Goal: Task Accomplishment & Management: Use online tool/utility

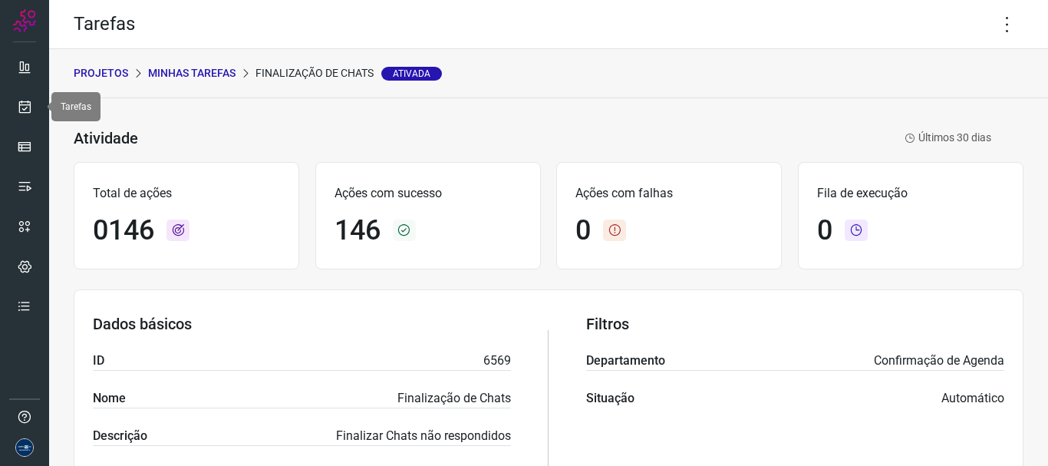
click at [28, 108] on icon at bounding box center [25, 106] width 16 height 15
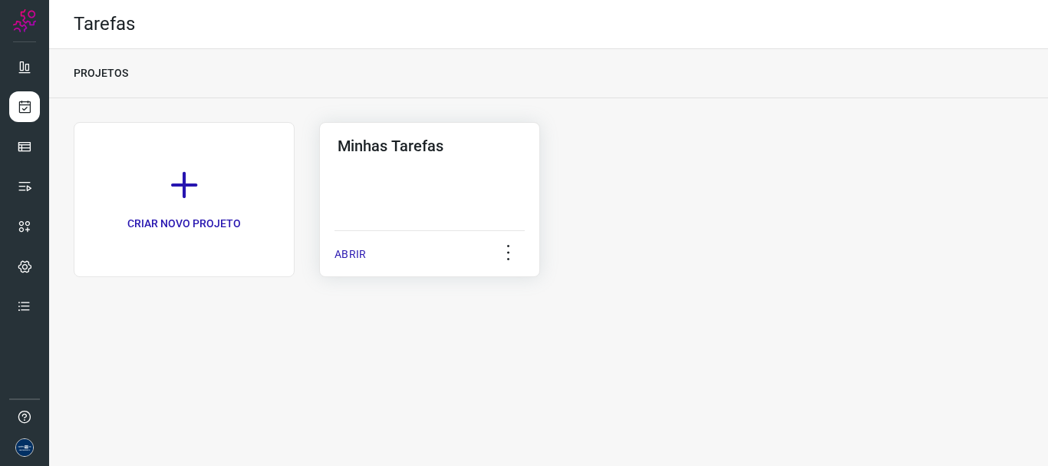
click at [339, 252] on p "ABRIR" at bounding box center [350, 254] width 31 height 16
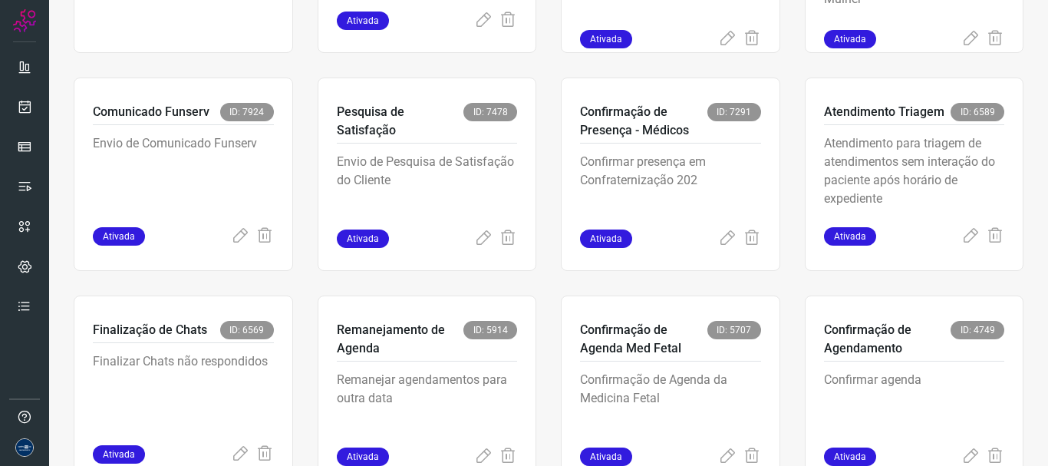
scroll to position [324, 0]
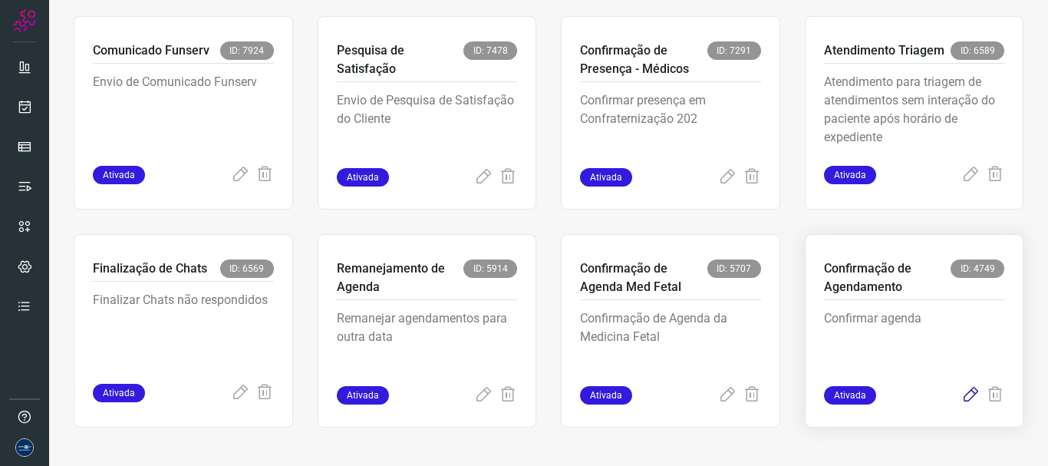
click at [962, 393] on icon at bounding box center [971, 395] width 18 height 18
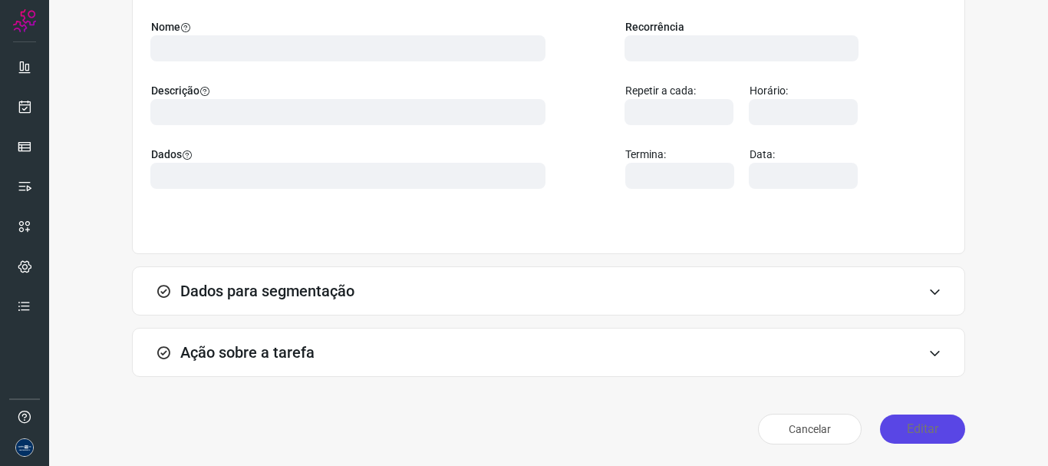
scroll to position [134, 0]
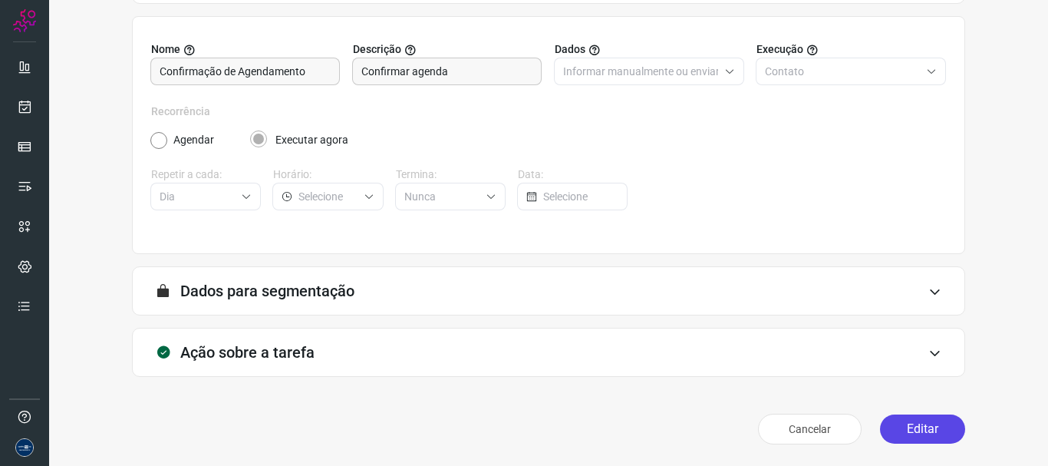
click at [931, 417] on button "Editar" at bounding box center [922, 428] width 85 height 29
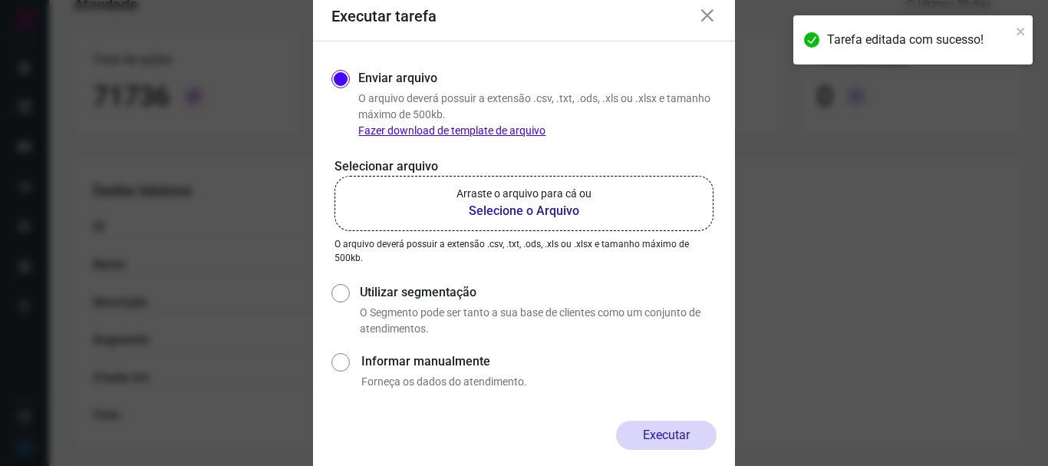
click at [536, 214] on b "Selecione o Arquivo" at bounding box center [524, 211] width 135 height 18
click at [0, 0] on input "Arraste o arquivo para cá ou Selecione o Arquivo" at bounding box center [0, 0] width 0 height 0
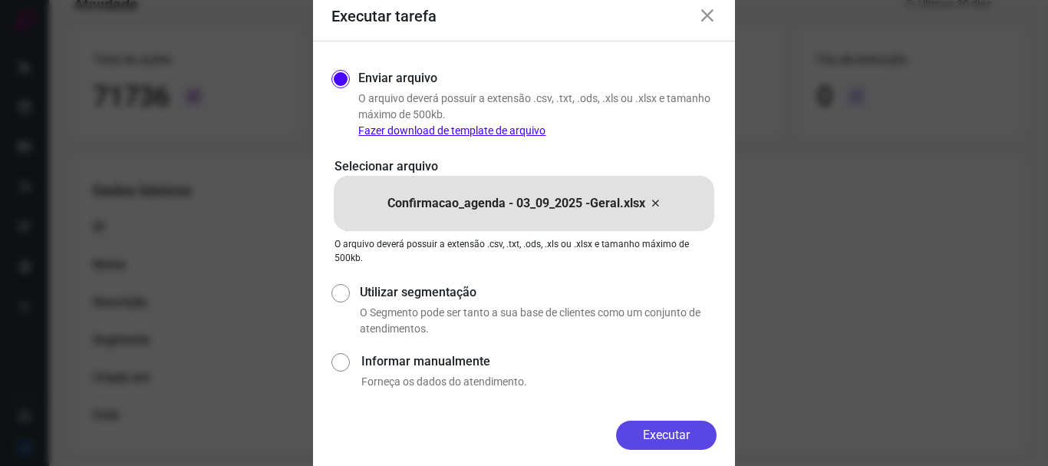
click at [692, 437] on button "Executar" at bounding box center [666, 435] width 101 height 29
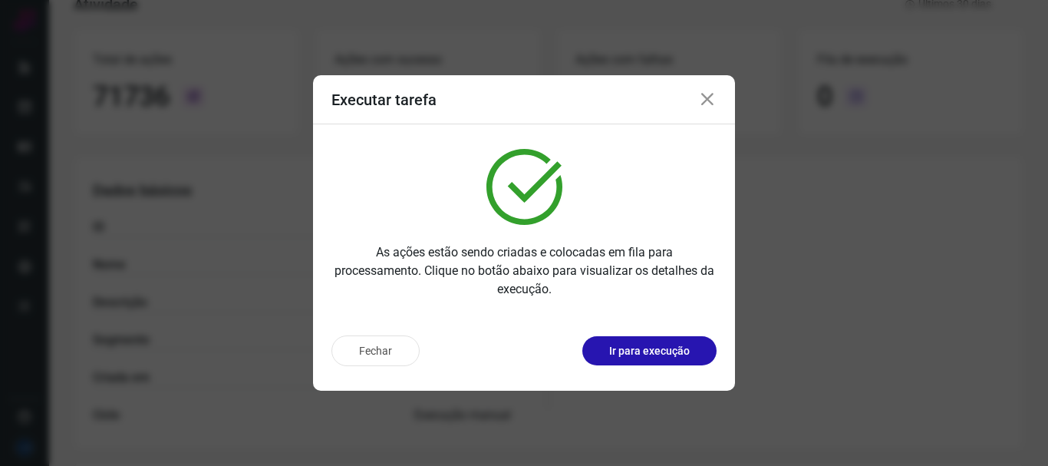
click at [711, 99] on icon at bounding box center [707, 100] width 18 height 18
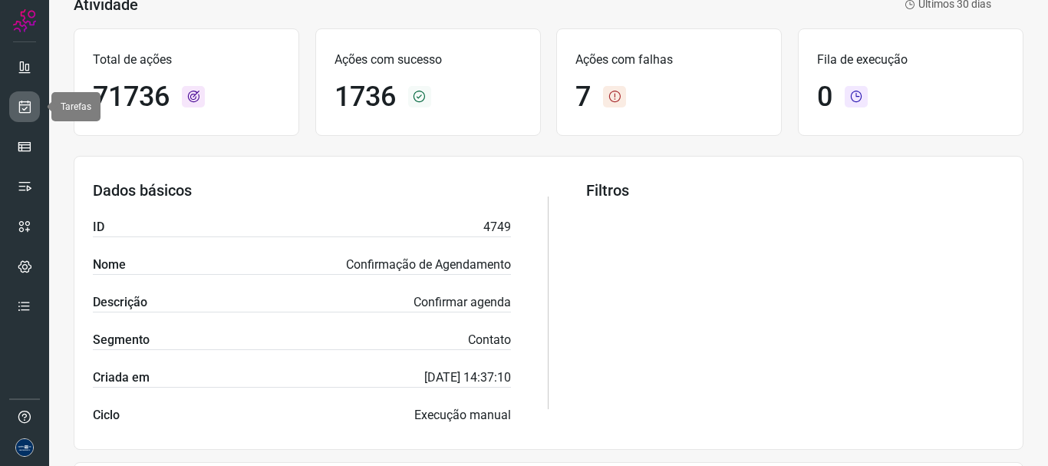
click at [23, 114] on icon at bounding box center [25, 106] width 16 height 15
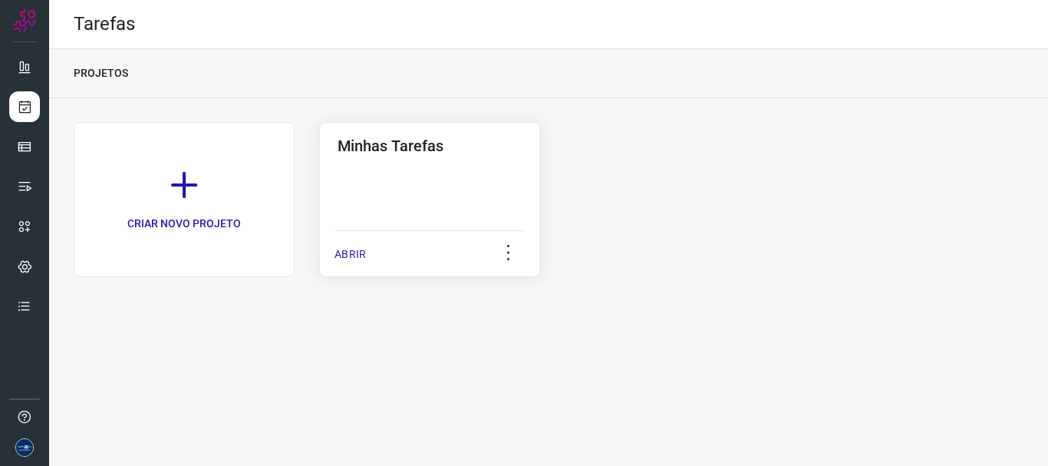
click at [362, 254] on p "ABRIR" at bounding box center [350, 254] width 31 height 16
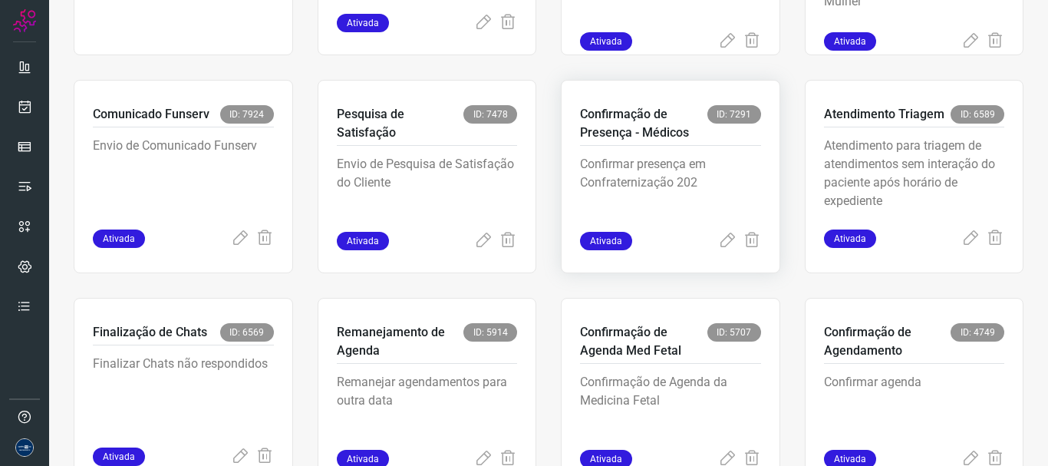
scroll to position [94, 0]
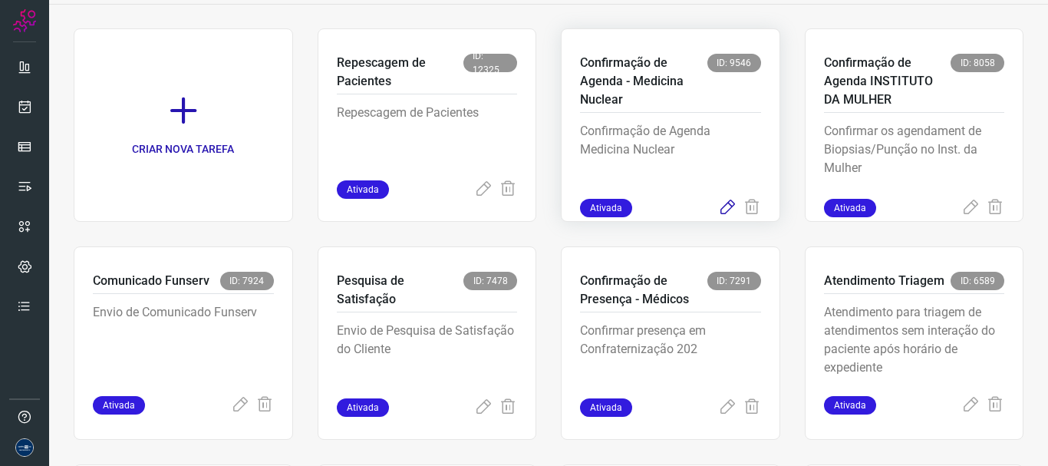
click at [722, 209] on icon at bounding box center [727, 208] width 18 height 18
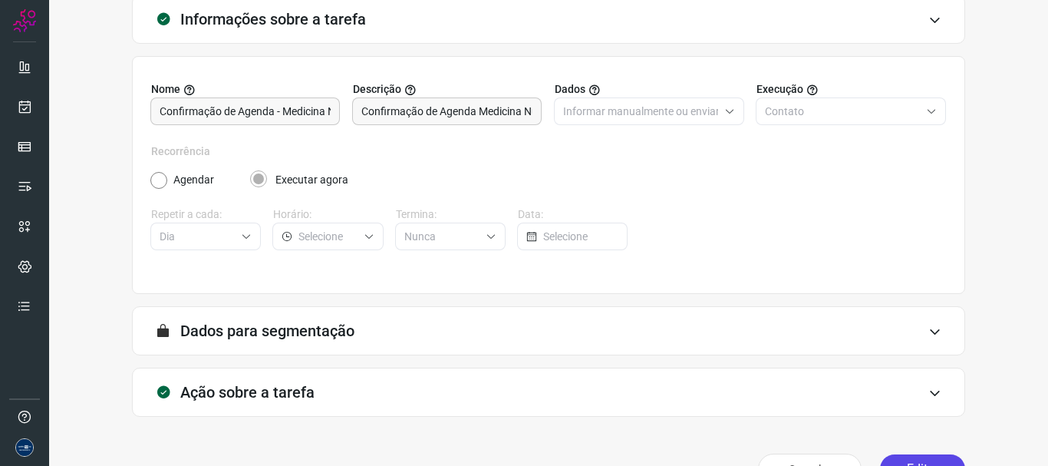
click at [915, 463] on button "Editar" at bounding box center [922, 468] width 85 height 29
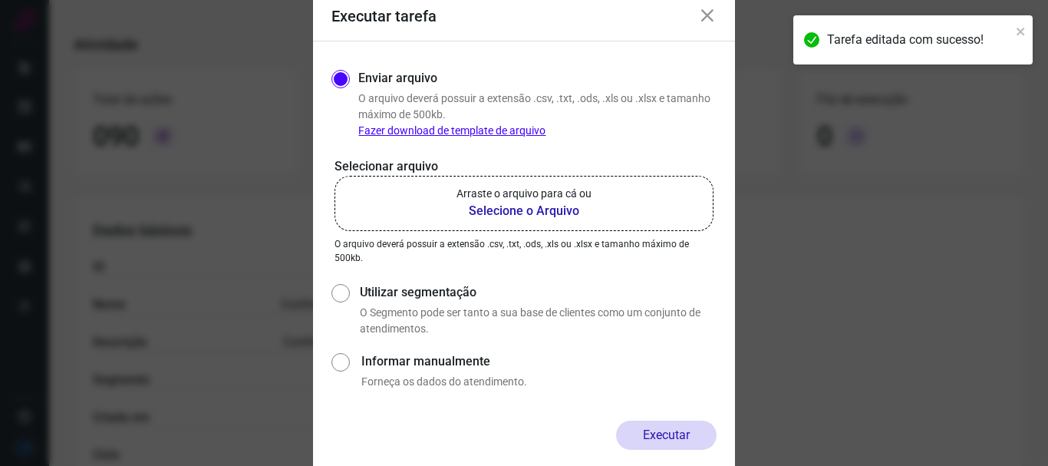
click at [424, 195] on label "Arraste o arquivo para cá ou Selecione o Arquivo" at bounding box center [524, 203] width 379 height 55
click at [0, 0] on input "Arraste o arquivo para cá ou Selecione o Arquivo" at bounding box center [0, 0] width 0 height 0
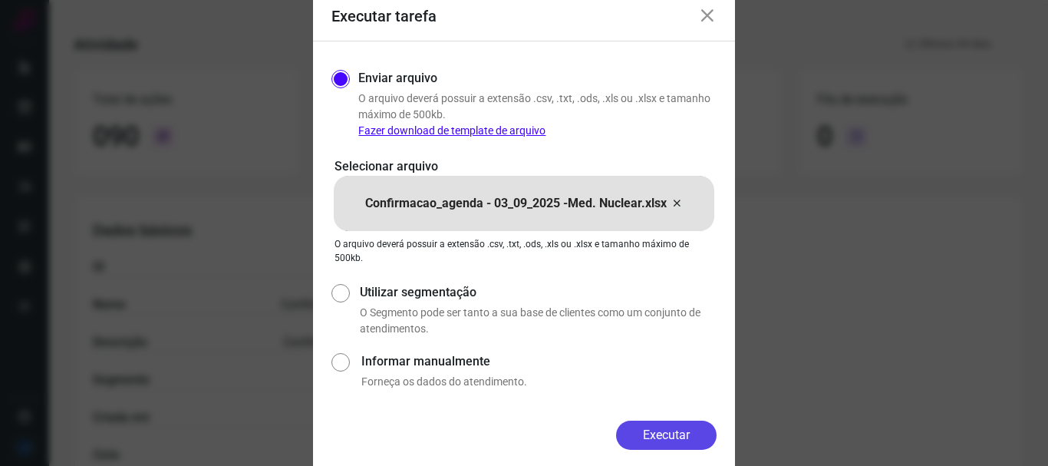
click at [689, 425] on button "Executar" at bounding box center [666, 435] width 101 height 29
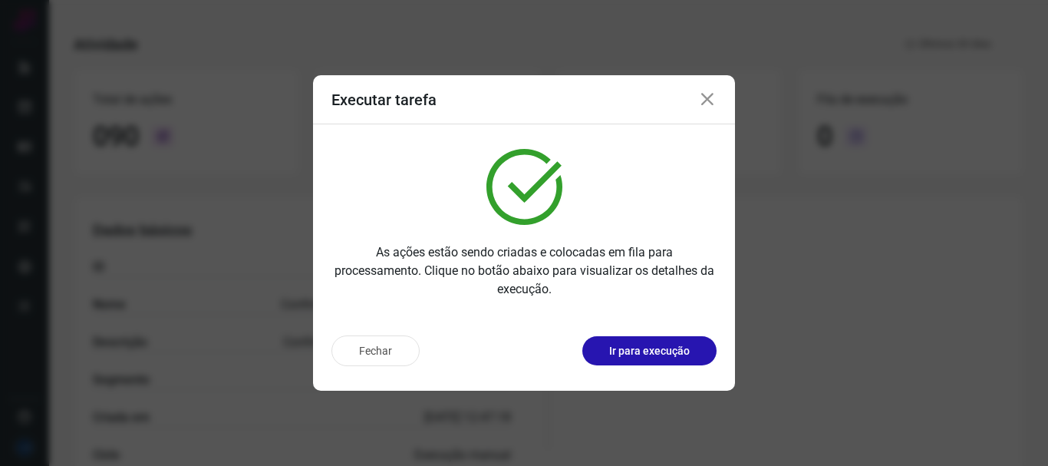
click at [700, 97] on icon at bounding box center [707, 100] width 18 height 18
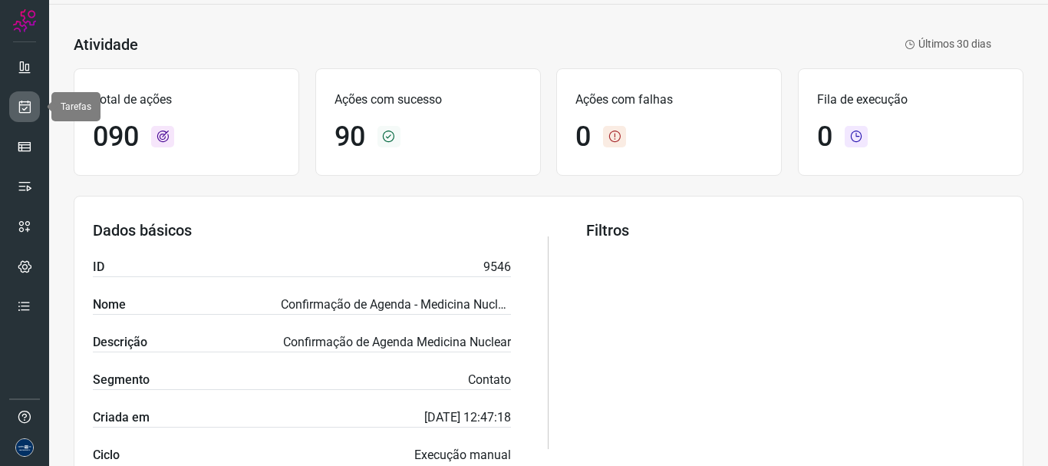
click at [27, 112] on icon at bounding box center [25, 106] width 16 height 15
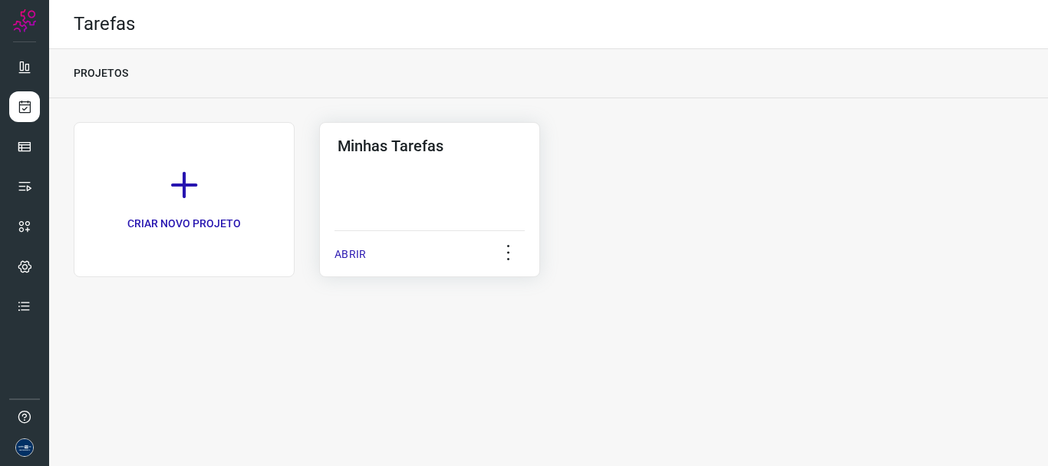
click at [352, 252] on p "ABRIR" at bounding box center [350, 254] width 31 height 16
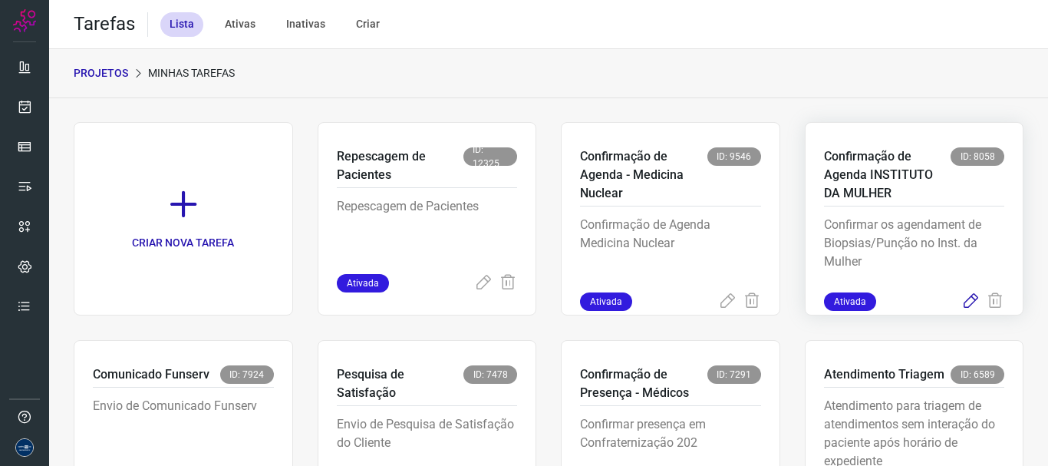
click at [962, 304] on icon at bounding box center [971, 301] width 18 height 18
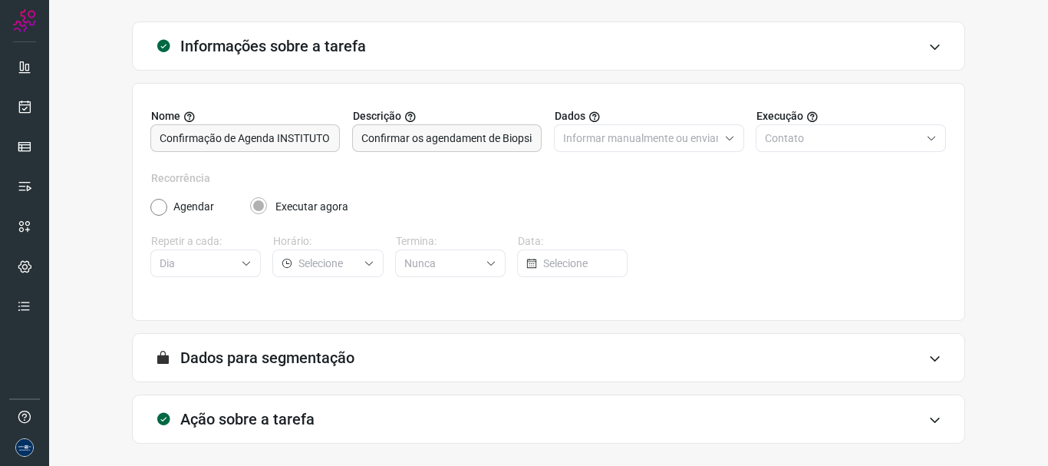
scroll to position [134, 0]
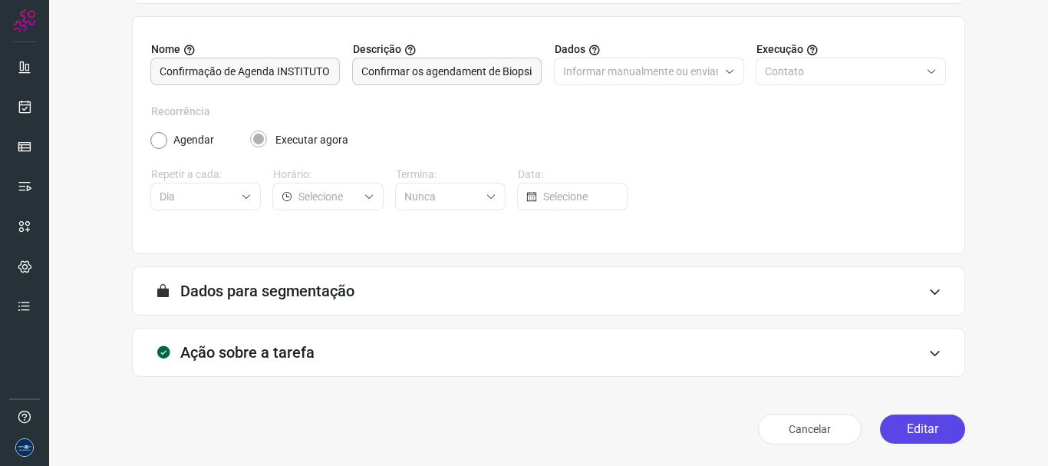
click at [897, 416] on button "Editar" at bounding box center [922, 428] width 85 height 29
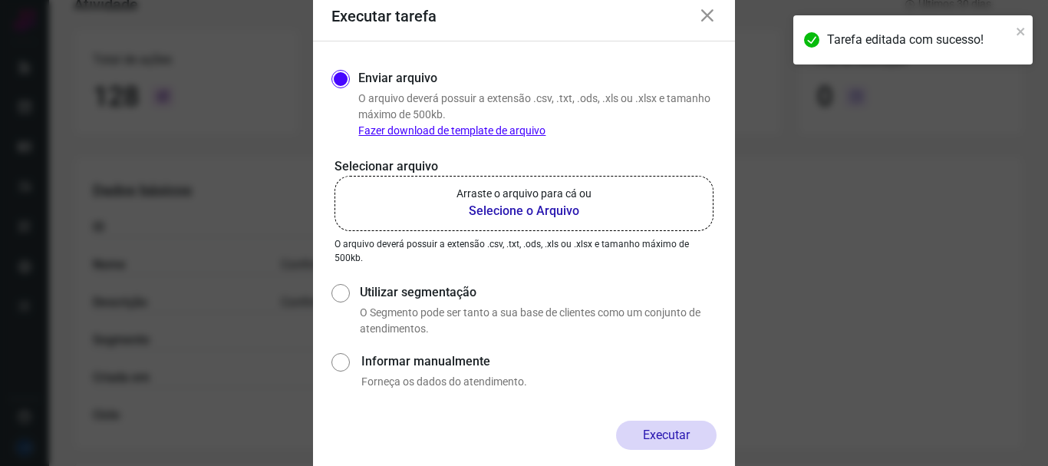
click at [546, 200] on p "Arraste o arquivo para cá ou" at bounding box center [524, 194] width 135 height 16
click at [0, 0] on input "Arraste o arquivo para cá ou Selecione o Arquivo" at bounding box center [0, 0] width 0 height 0
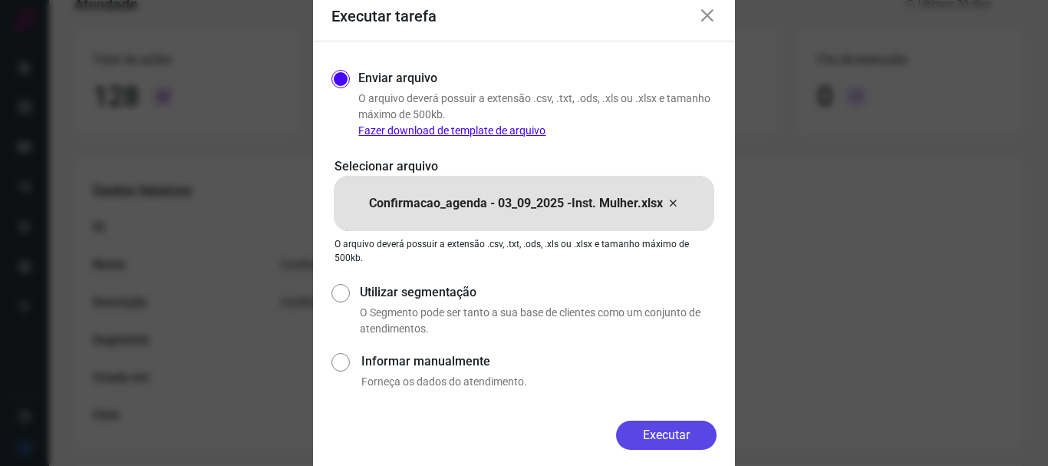
click at [646, 428] on button "Executar" at bounding box center [666, 435] width 101 height 29
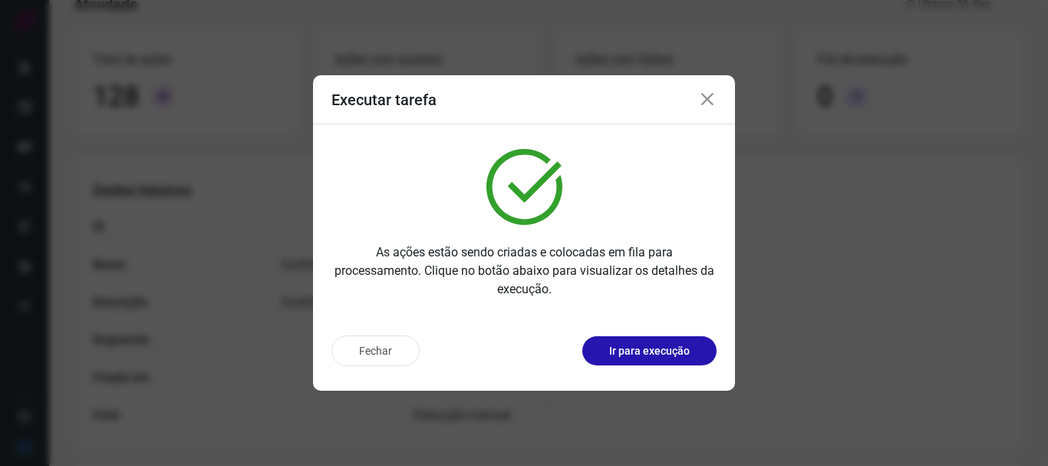
click at [402, 366] on div "Fechar Ir para execução" at bounding box center [524, 357] width 422 height 68
click at [392, 354] on button "Fechar" at bounding box center [376, 350] width 88 height 31
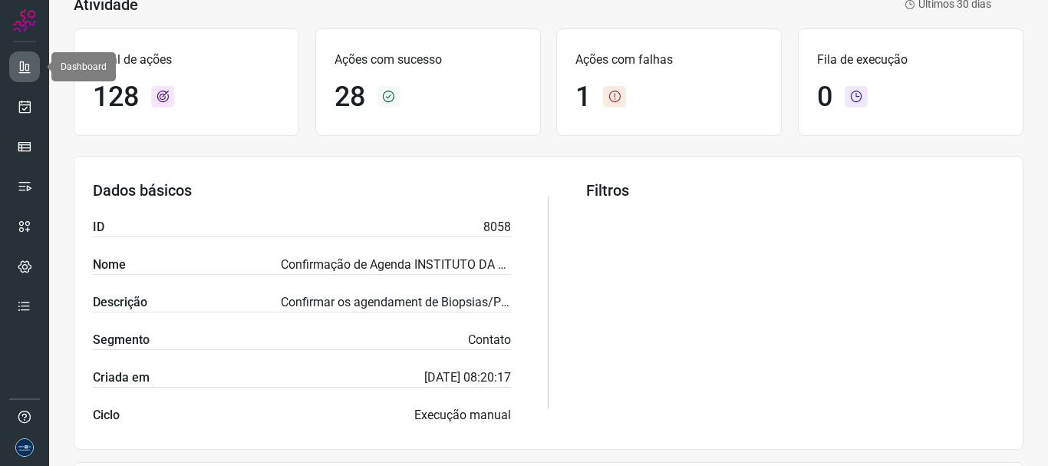
click at [35, 76] on link at bounding box center [24, 66] width 31 height 31
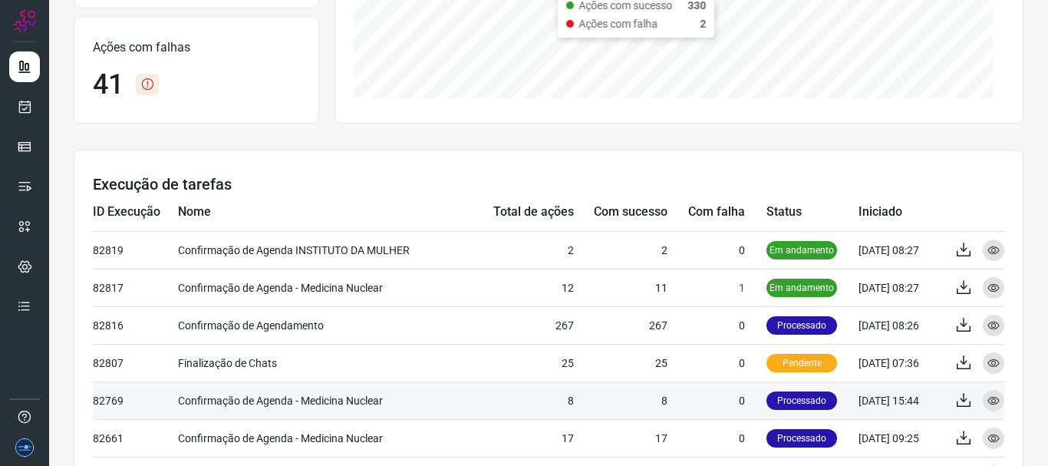
scroll to position [384, 0]
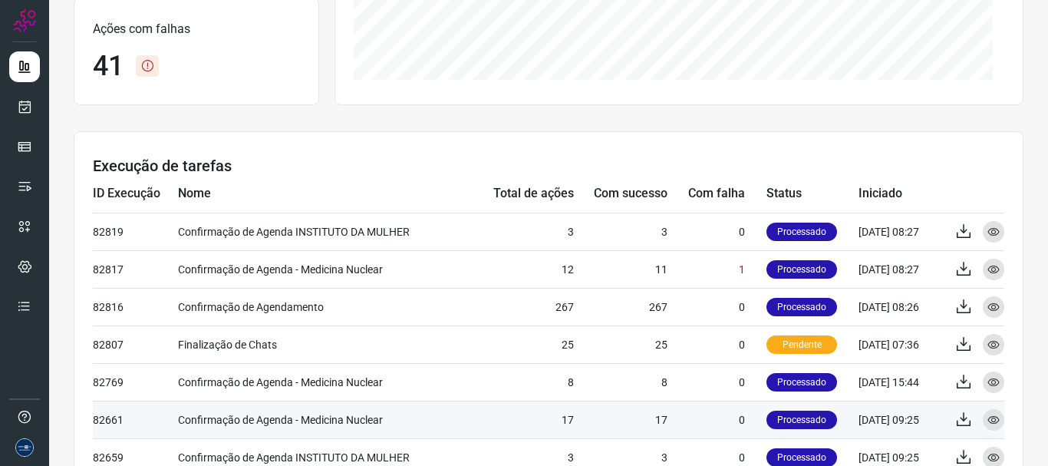
scroll to position [384, 0]
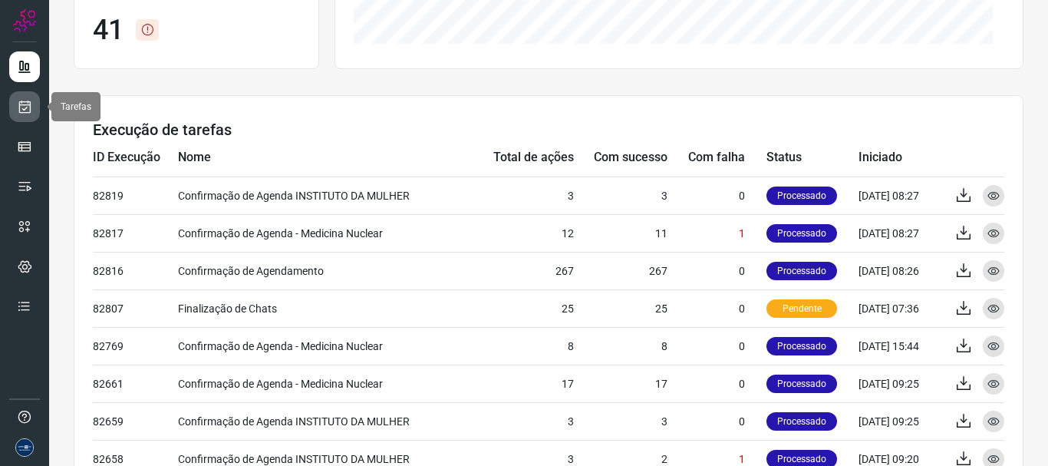
click at [32, 108] on link at bounding box center [24, 106] width 31 height 31
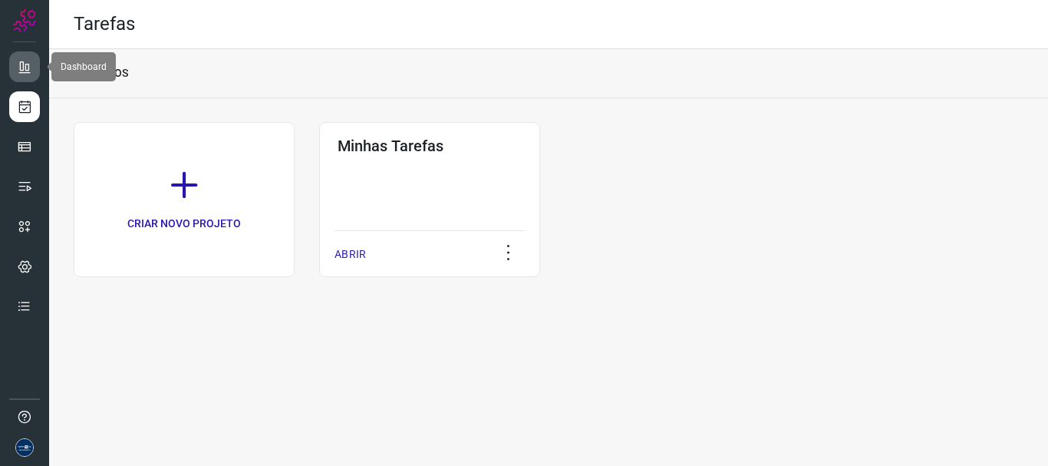
click at [31, 69] on icon at bounding box center [24, 66] width 15 height 15
